Goal: Navigation & Orientation: Find specific page/section

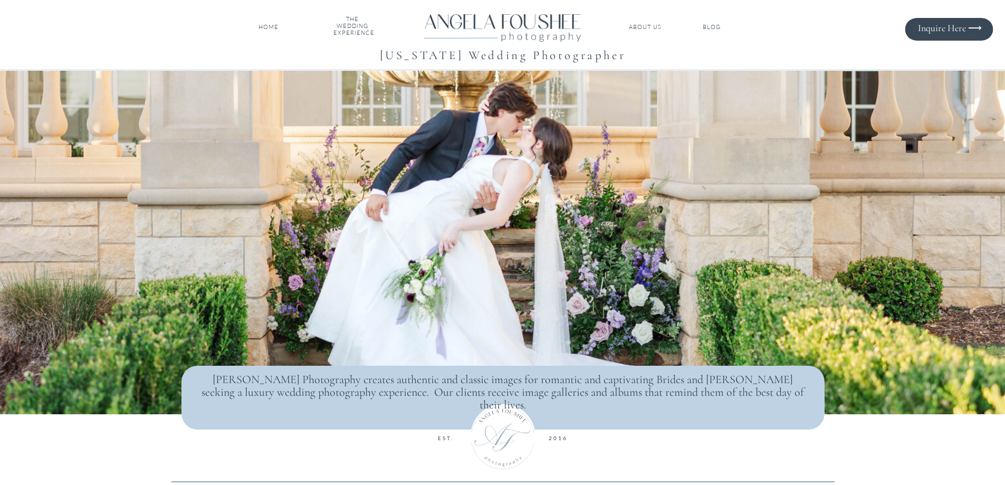
click at [643, 25] on nav "ABOUT US" at bounding box center [645, 27] width 35 height 7
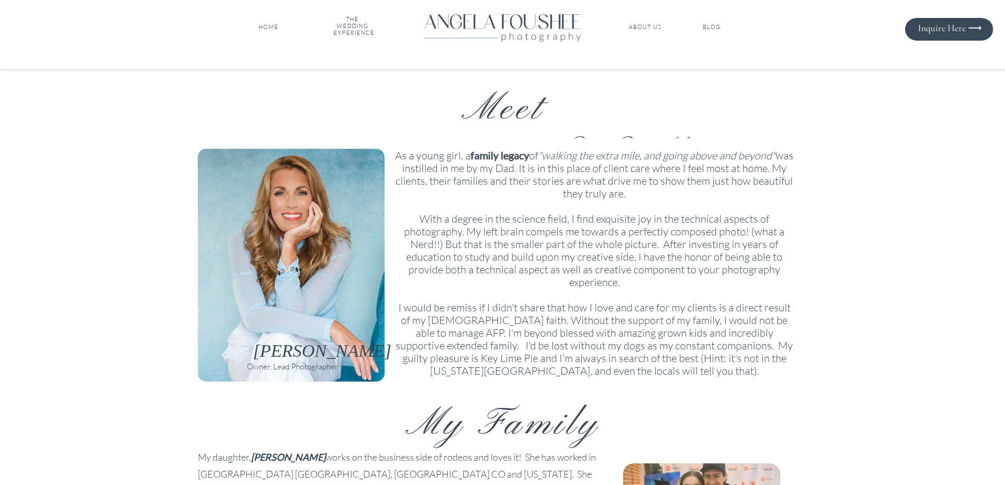
click at [266, 25] on nav "HOME" at bounding box center [268, 27] width 25 height 7
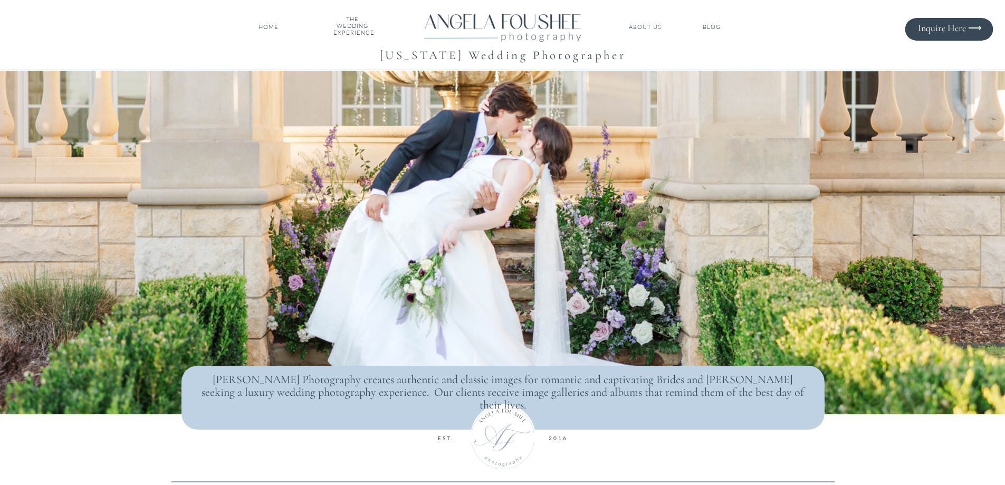
click at [713, 28] on nav "BLOG" at bounding box center [712, 27] width 39 height 7
